Goal: Task Accomplishment & Management: Use online tool/utility

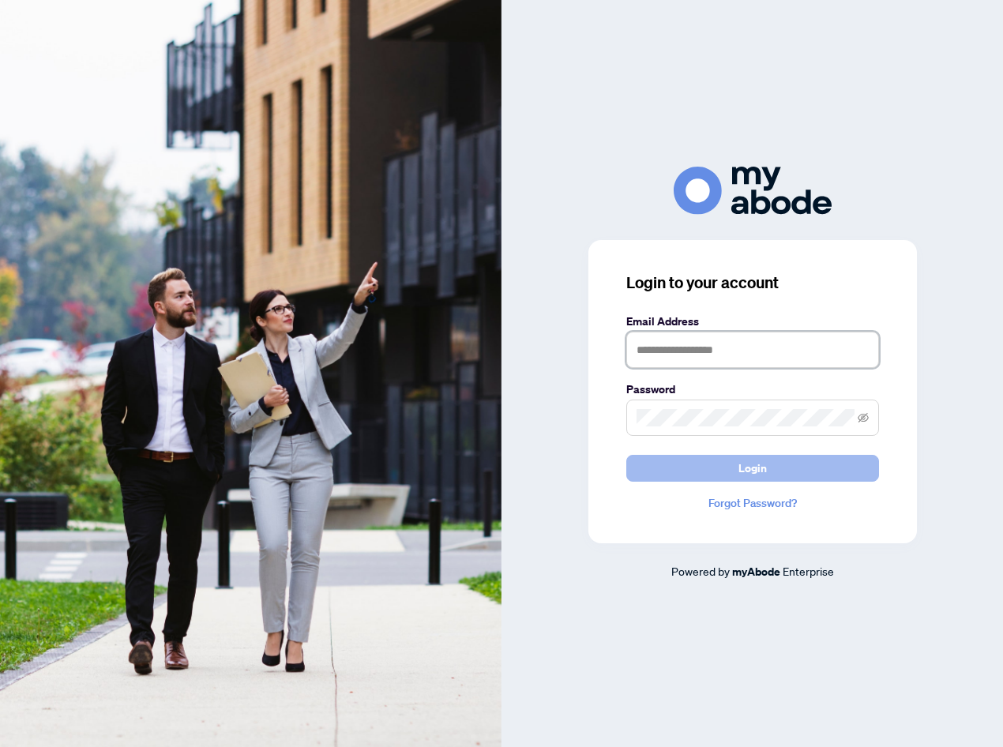
type input "**********"
click at [776, 466] on button "Login" at bounding box center [752, 468] width 253 height 27
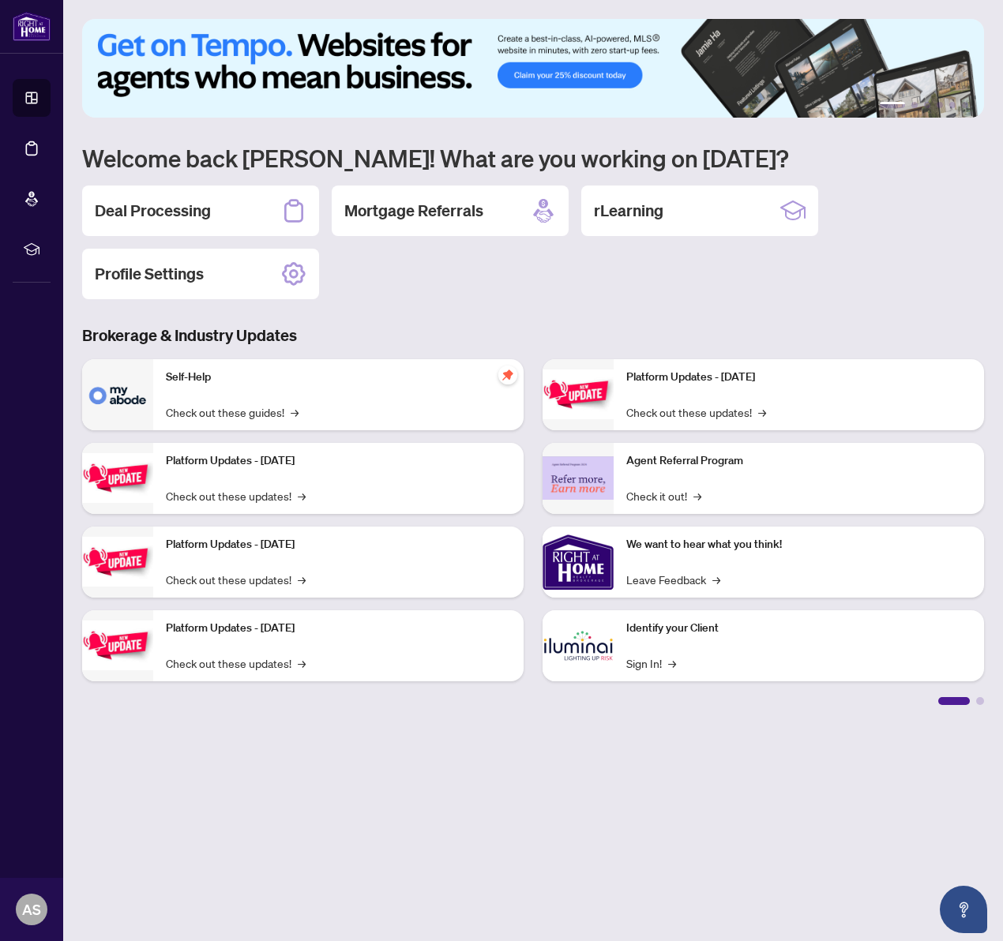
click at [176, 212] on h2 "Deal Processing" at bounding box center [153, 211] width 116 height 22
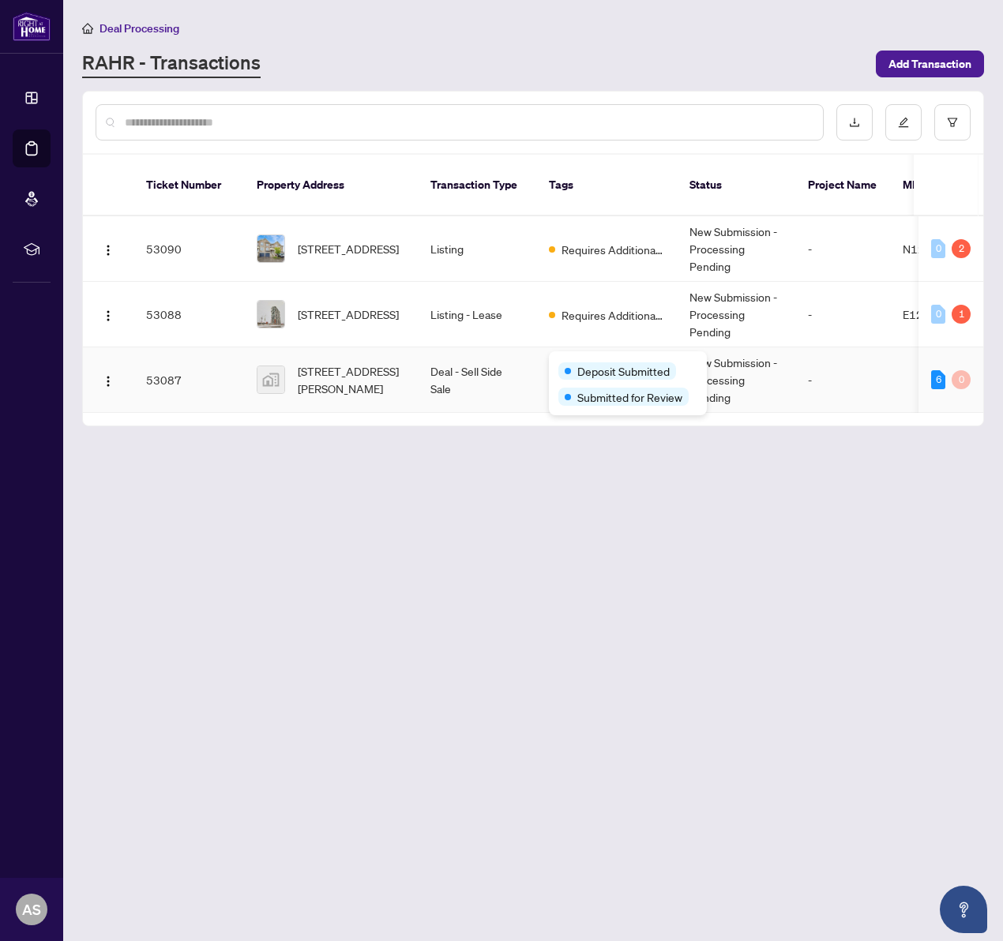
click at [585, 363] on span "Deposit Submitted" at bounding box center [623, 371] width 92 height 17
click at [708, 365] on td "New Submission - Processing Pending" at bounding box center [736, 381] width 118 height 66
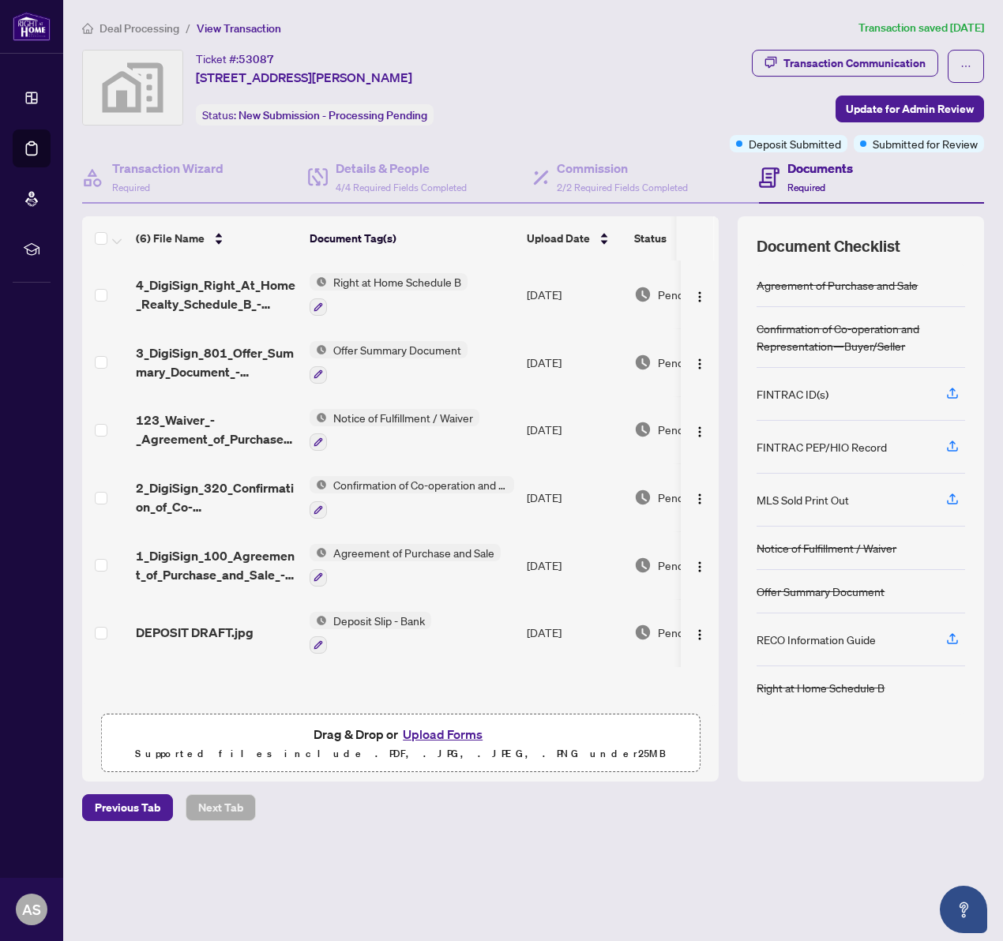
click at [415, 731] on button "Upload Forms" at bounding box center [442, 734] width 89 height 21
click at [342, 746] on p "Supported files include .PDF, .JPG, .JPEG, .PNG under 25 MB" at bounding box center [400, 754] width 578 height 19
click at [426, 733] on button "Upload Forms" at bounding box center [442, 734] width 89 height 21
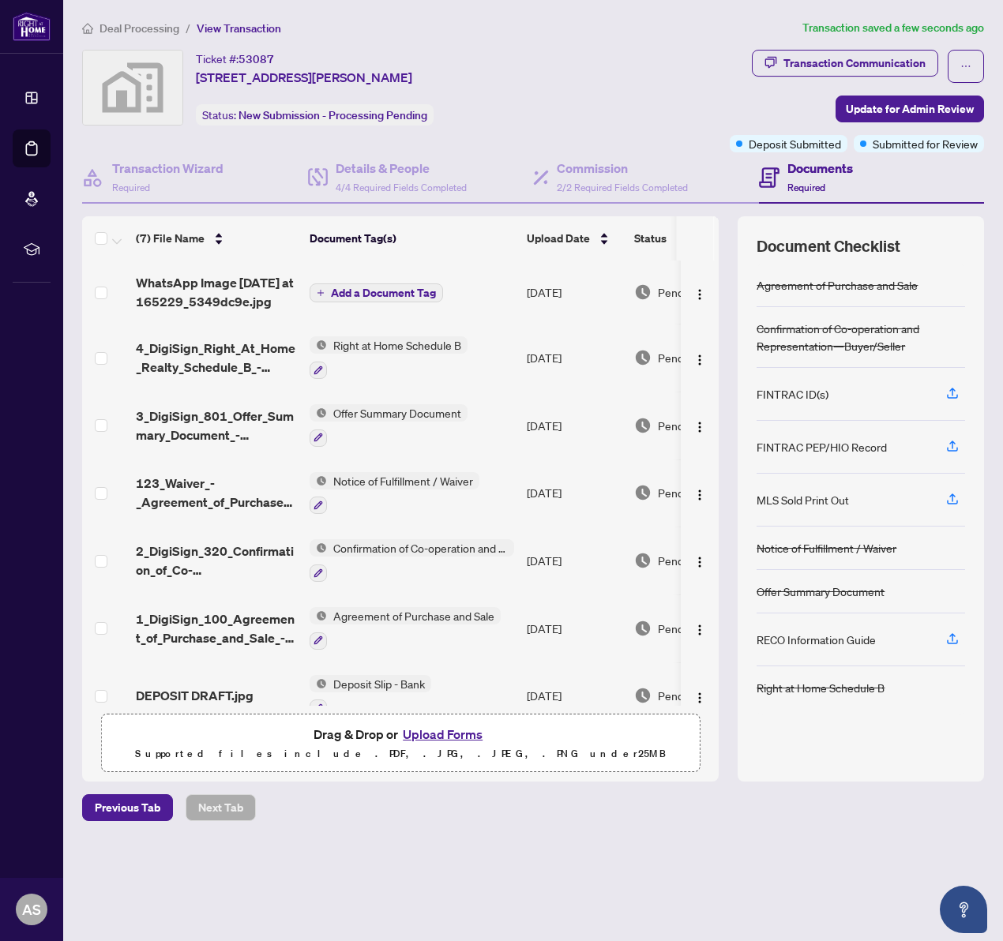
click at [376, 293] on span "Add a Document Tag" at bounding box center [383, 293] width 105 height 11
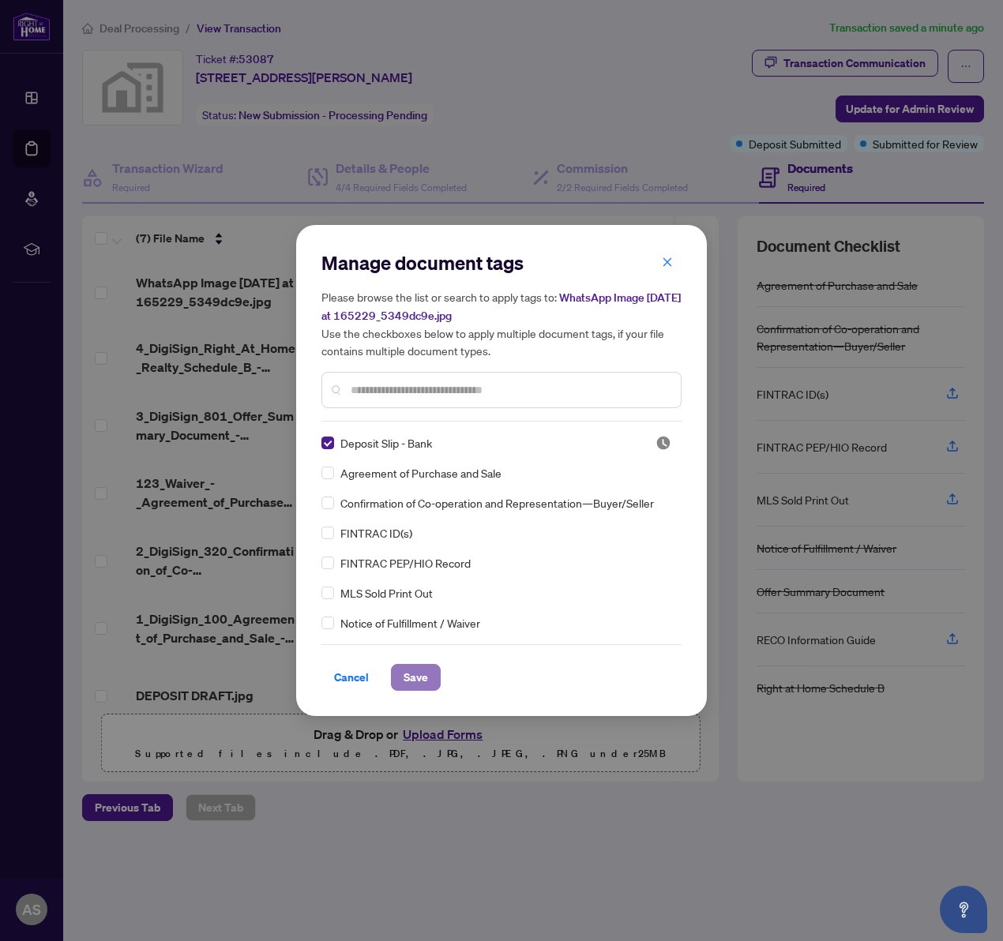
click at [427, 678] on button "Save" at bounding box center [416, 677] width 50 height 27
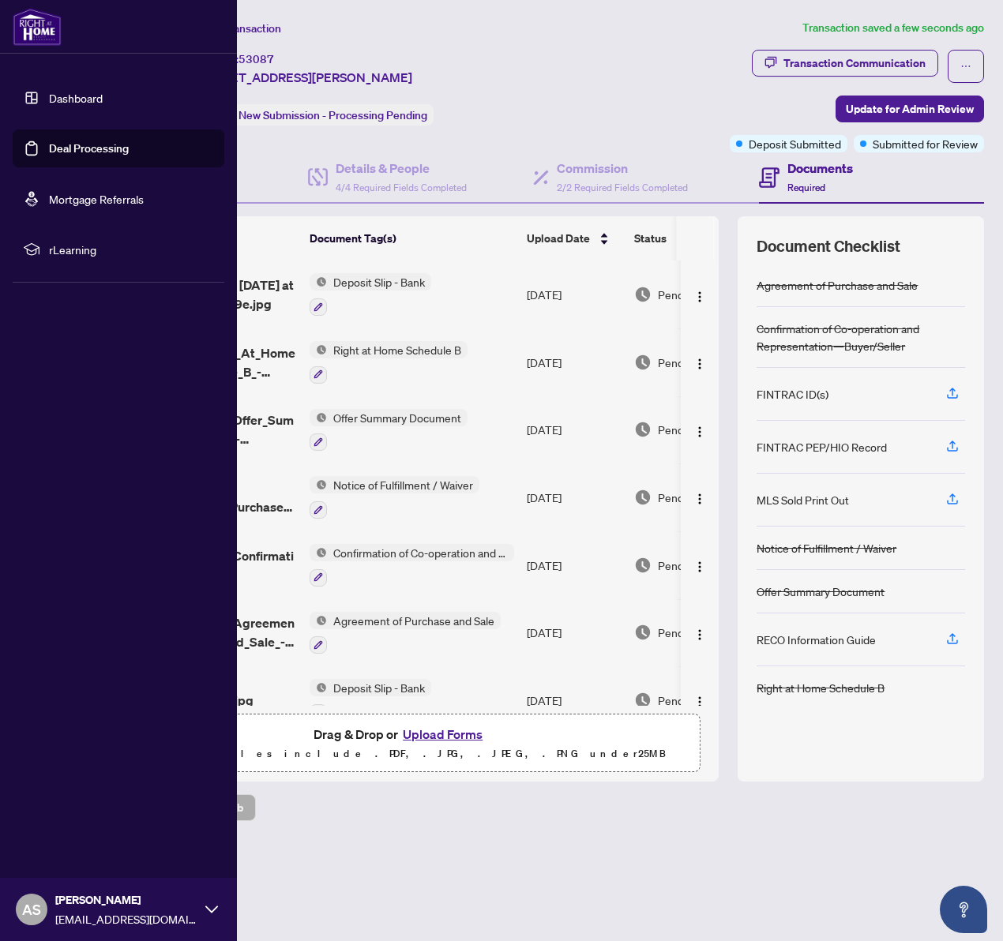
click at [68, 94] on link "Dashboard" at bounding box center [76, 98] width 54 height 14
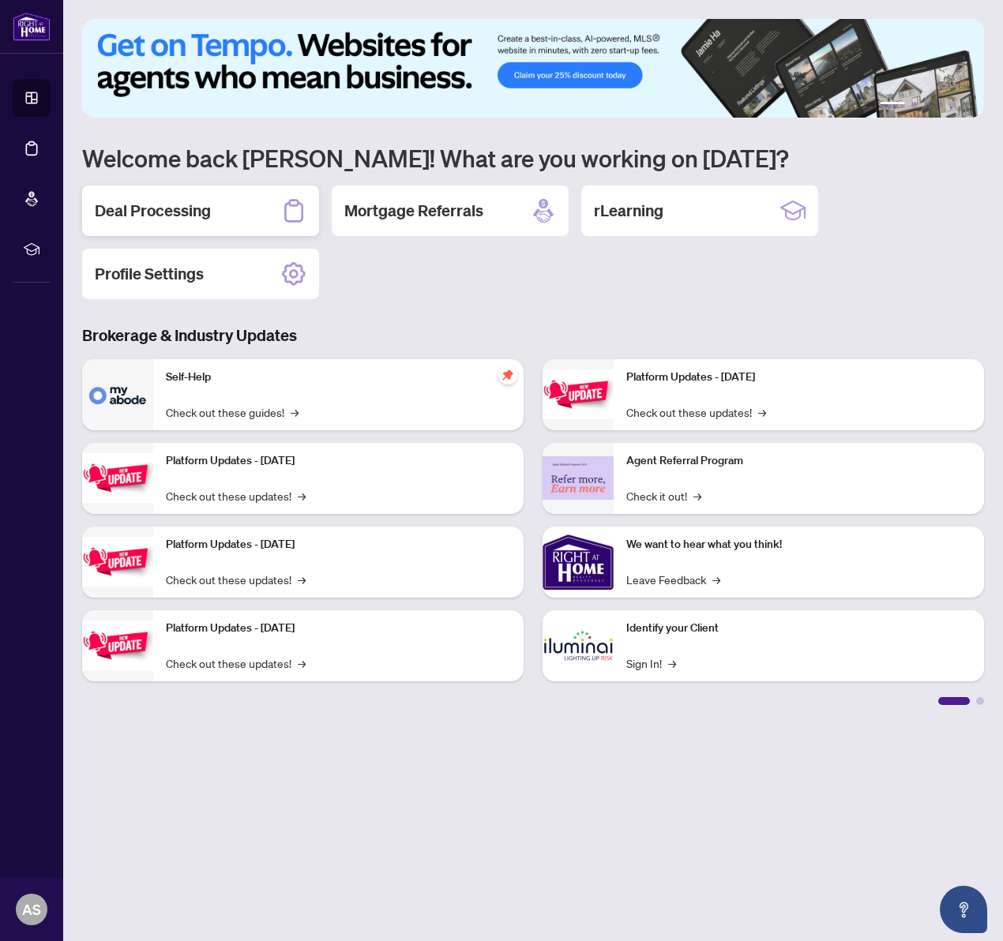
click at [175, 212] on h2 "Deal Processing" at bounding box center [153, 211] width 116 height 22
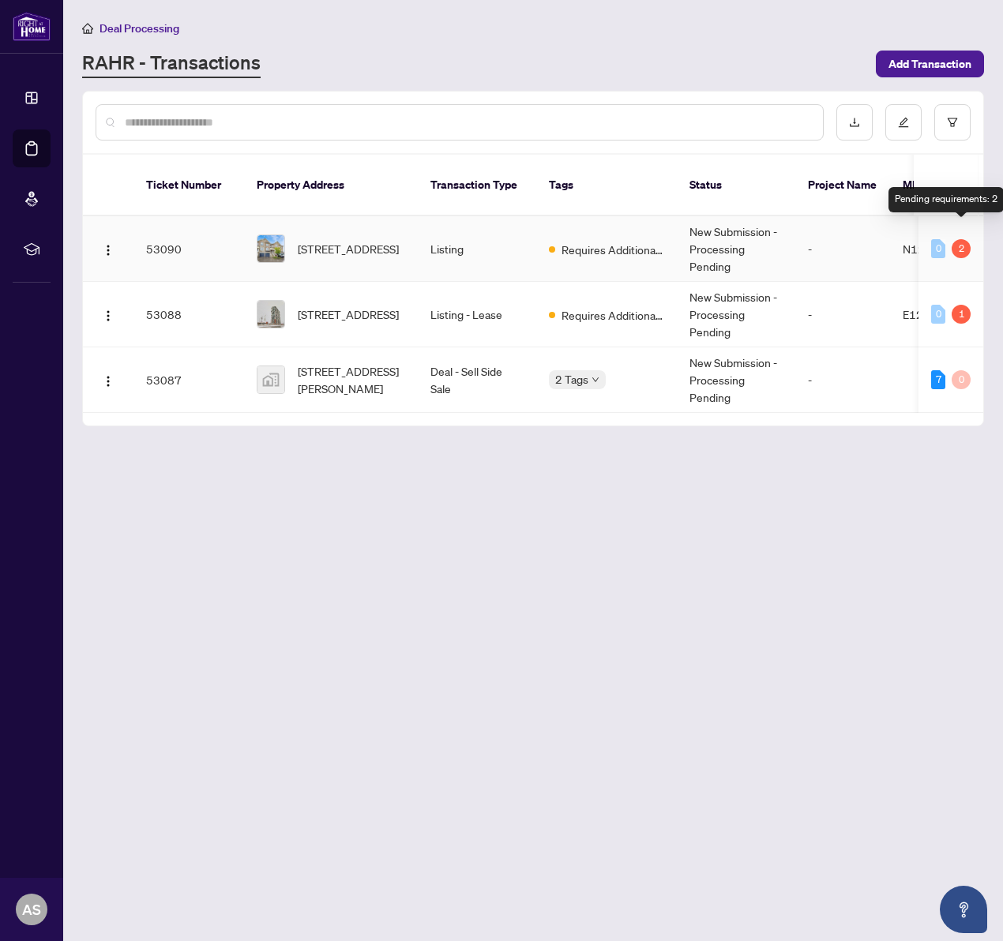
click at [960, 239] on div "2" at bounding box center [961, 248] width 19 height 19
click at [678, 233] on td "New Submission - Processing Pending" at bounding box center [736, 249] width 118 height 66
